Goal: Check status

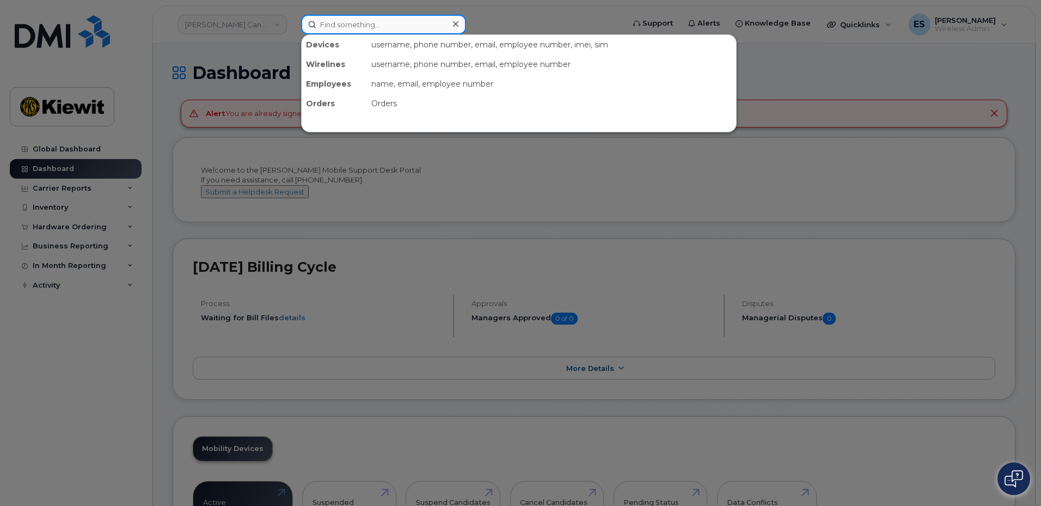
click at [341, 26] on input at bounding box center [383, 25] width 165 height 20
paste input "294171"
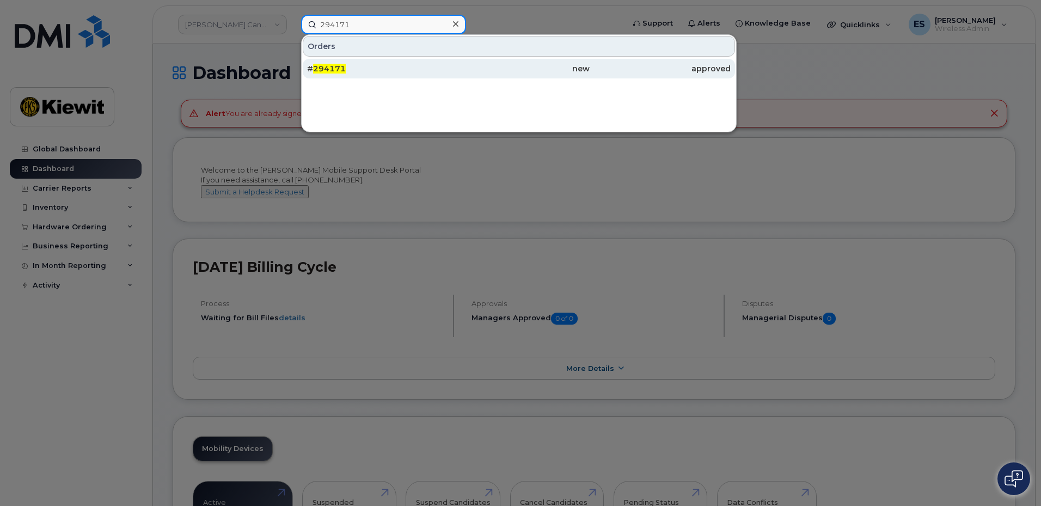
type input "294171"
click at [379, 66] on div "# 294171" at bounding box center [377, 68] width 141 height 11
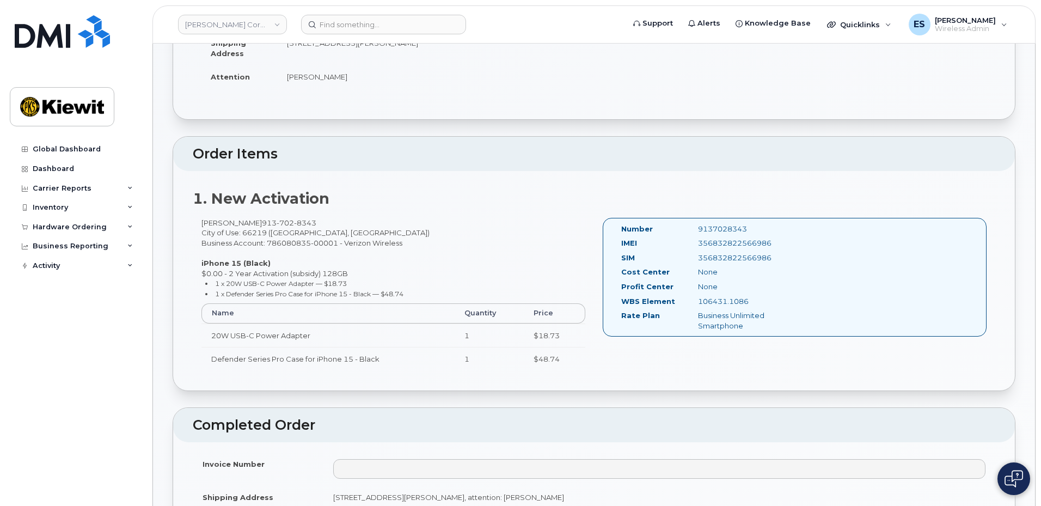
scroll to position [272, 0]
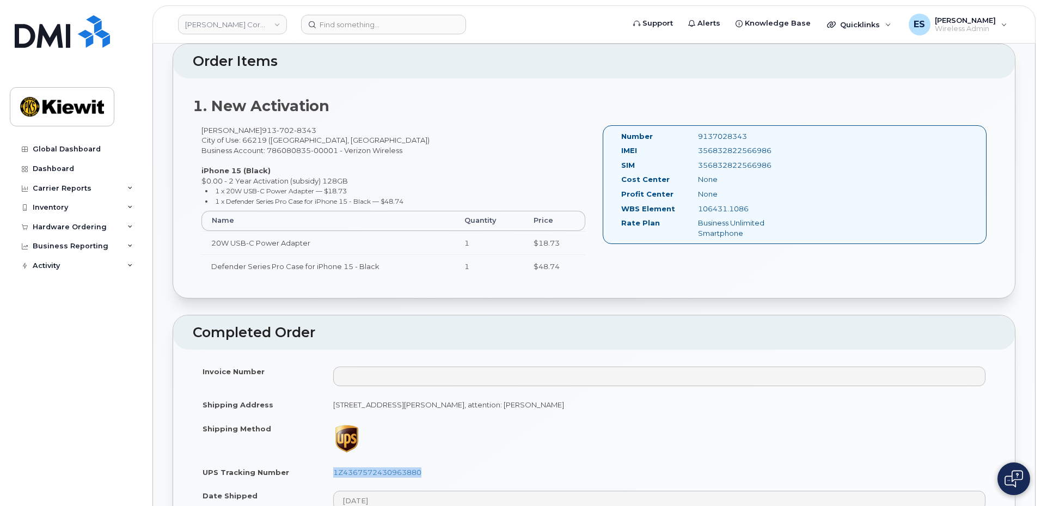
drag, startPoint x: 454, startPoint y: 470, endPoint x: 323, endPoint y: 475, distance: 131.8
click at [323, 475] on tr "UPS Tracking Number 1Z4367572430963880" at bounding box center [594, 472] width 802 height 24
copy tr "1Z4367572430963880"
